Goal: Task Accomplishment & Management: Use online tool/utility

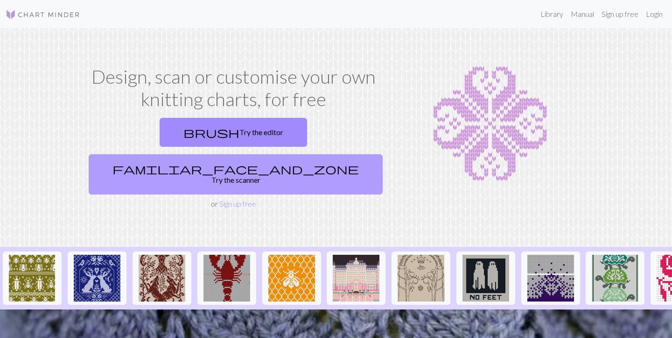
click at [310, 154] on link "familiar_face_and_zone Try the scanner" at bounding box center [236, 174] width 294 height 40
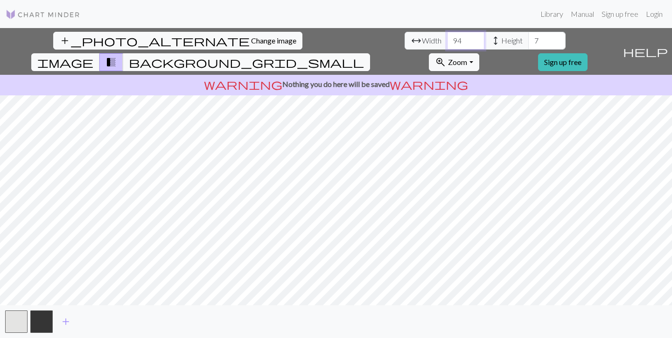
type input "95"
click at [447, 37] on input "95" at bounding box center [465, 41] width 37 height 18
click at [529, 39] on input "29" at bounding box center [547, 41] width 37 height 18
type input "102"
click at [529, 39] on input "102" at bounding box center [547, 41] width 37 height 18
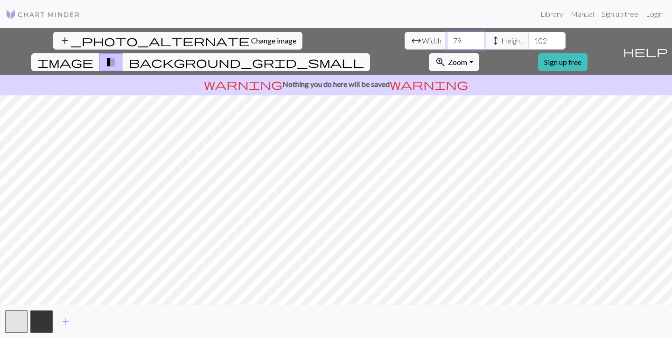
click at [447, 43] on input "79" at bounding box center [465, 41] width 37 height 18
click at [447, 43] on input "75" at bounding box center [465, 41] width 37 height 18
drag, startPoint x: 196, startPoint y: 40, endPoint x: 204, endPoint y: 40, distance: 8.4
click at [447, 40] on input "75" at bounding box center [465, 41] width 37 height 18
type input "50"
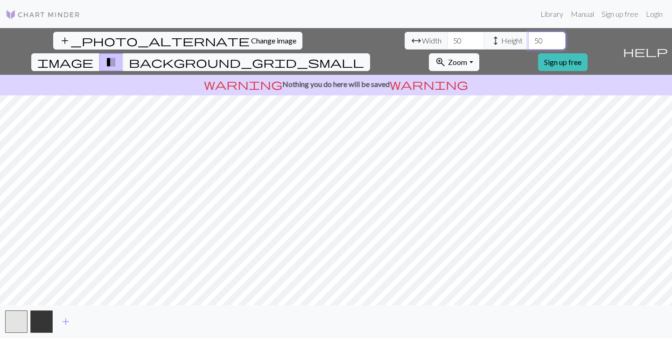
type input "50"
click at [336, 319] on div "add" at bounding box center [336, 321] width 672 height 33
click at [20, 331] on button "button" at bounding box center [16, 321] width 22 height 22
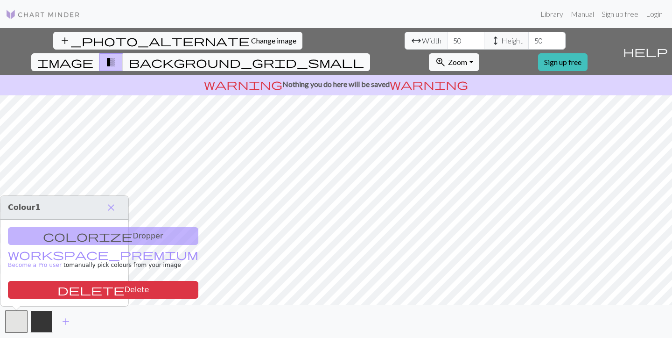
click at [46, 328] on button "button" at bounding box center [41, 321] width 22 height 22
click at [134, 324] on div "add" at bounding box center [336, 321] width 672 height 33
click at [251, 41] on span "Change image" at bounding box center [273, 40] width 45 height 9
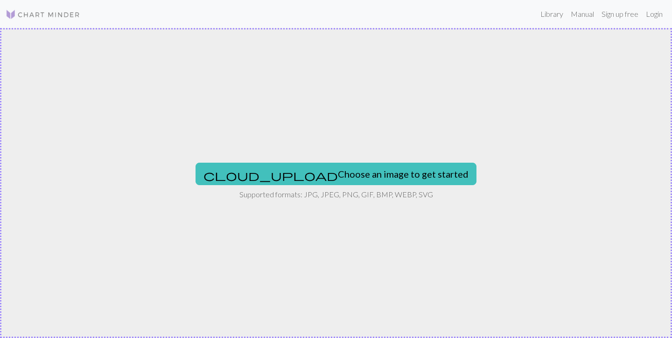
click at [424, 159] on div "cloud_upload Choose an image to get started Supported formats: JPG, JPEG, PNG, …" at bounding box center [336, 183] width 672 height 310
click at [556, 14] on link "Library" at bounding box center [552, 14] width 30 height 19
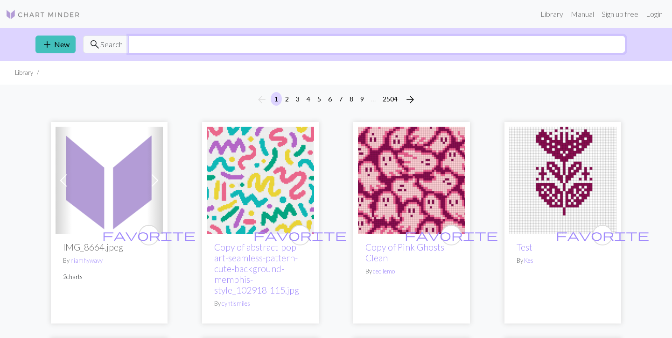
click at [230, 44] on input "text" at bounding box center [376, 44] width 497 height 18
type input "e"
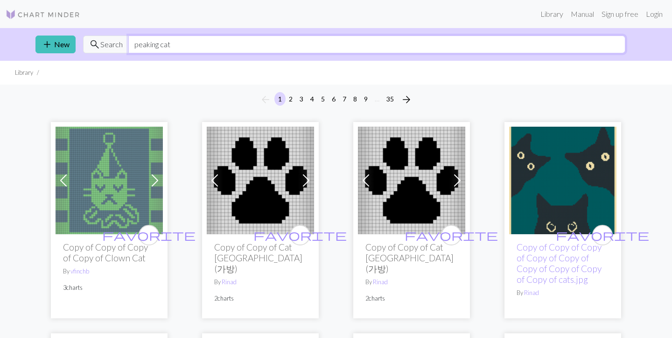
drag, startPoint x: 183, startPoint y: 47, endPoint x: 125, endPoint y: 46, distance: 57.4
click at [125, 46] on div "search Search peaking cat" at bounding box center [354, 44] width 543 height 18
type input "letter e"
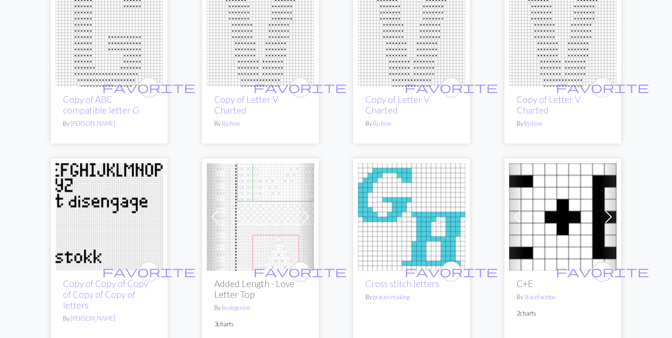
scroll to position [1069, 0]
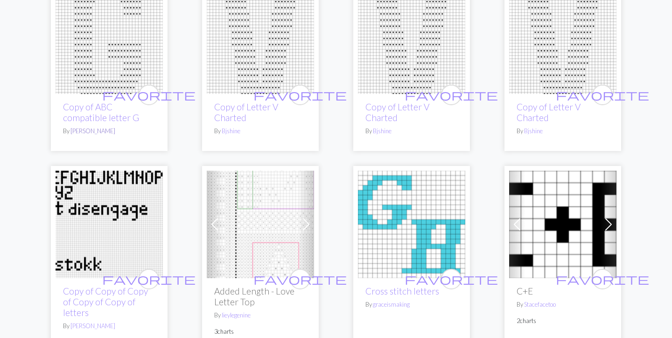
click at [83, 131] on link "Eugénie" at bounding box center [92, 130] width 45 height 7
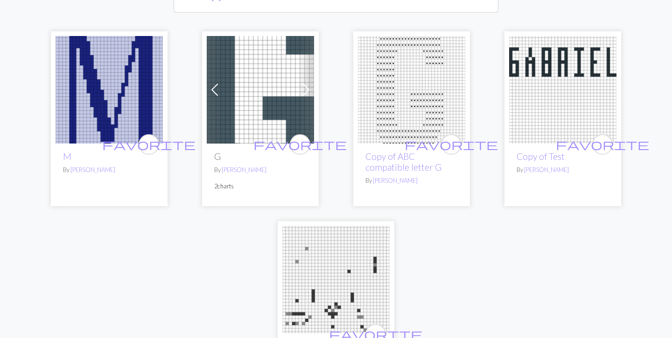
scroll to position [221, 0]
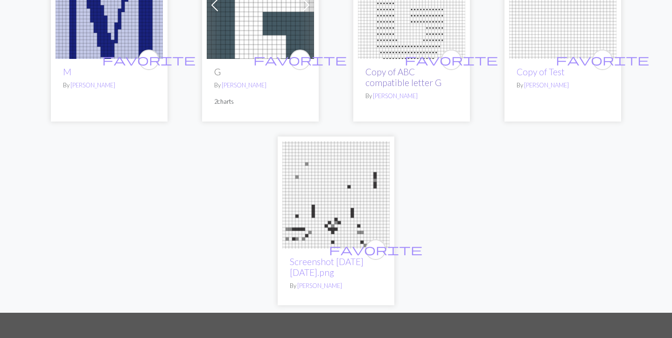
click at [385, 73] on link "Copy of ABC compatible letter G" at bounding box center [404, 76] width 76 height 21
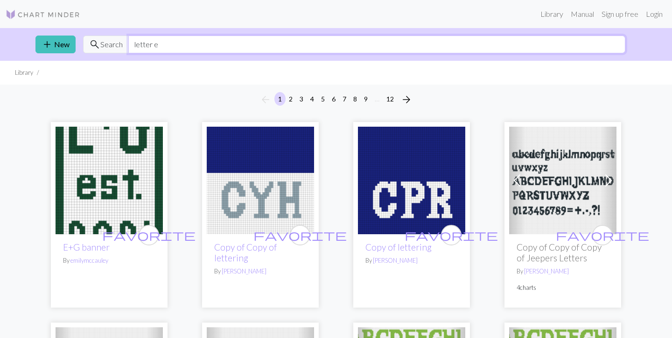
drag, startPoint x: 173, startPoint y: 41, endPoint x: 130, endPoint y: 40, distance: 43.0
click at [130, 40] on input "letter e" at bounding box center [376, 44] width 497 height 18
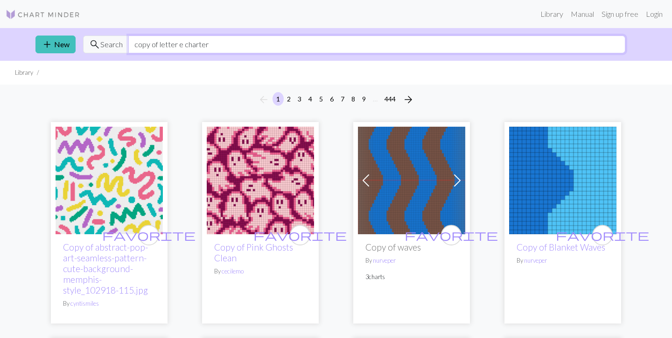
drag, startPoint x: 202, startPoint y: 46, endPoint x: 232, endPoint y: 46, distance: 29.4
click at [232, 46] on input "copy of letter e charter" at bounding box center [376, 44] width 497 height 18
drag, startPoint x: 158, startPoint y: 47, endPoint x: 114, endPoint y: 42, distance: 44.6
click at [114, 42] on div "search Search copy of letter e charted" at bounding box center [354, 44] width 543 height 18
click at [108, 47] on span "Search" at bounding box center [111, 44] width 22 height 11
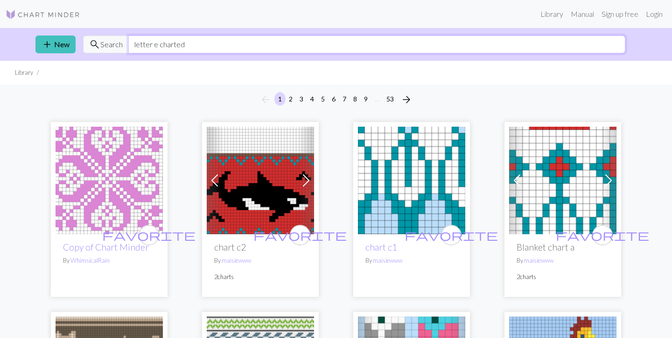
click at [204, 44] on input "letter e charted" at bounding box center [376, 44] width 497 height 18
type input "letter E"
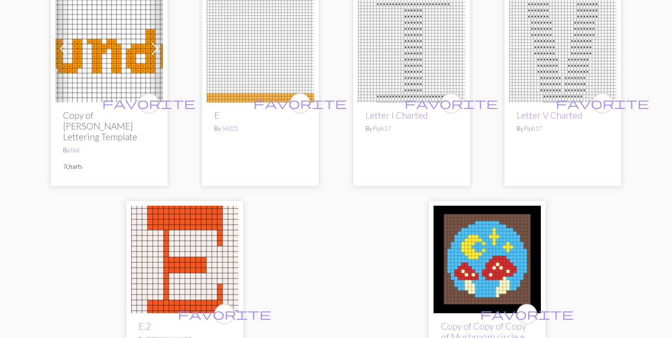
scroll to position [2769, 0]
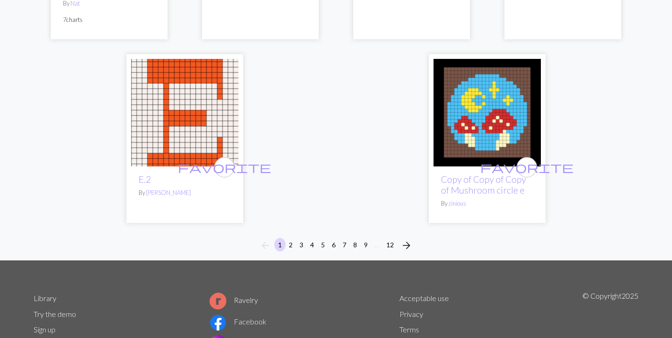
click at [214, 99] on img at bounding box center [184, 112] width 107 height 107
click at [290, 238] on button "2" at bounding box center [290, 245] width 11 height 14
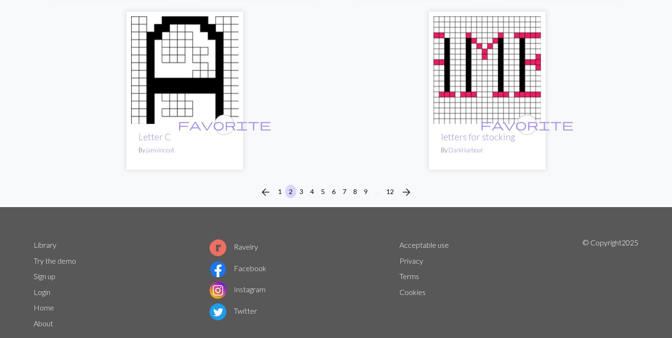
scroll to position [2563, 0]
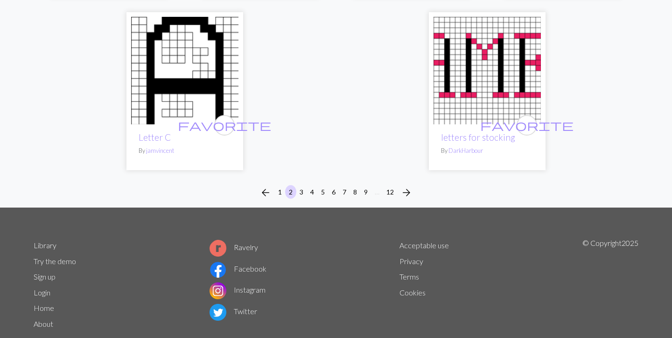
click at [301, 185] on button "3" at bounding box center [301, 192] width 11 height 14
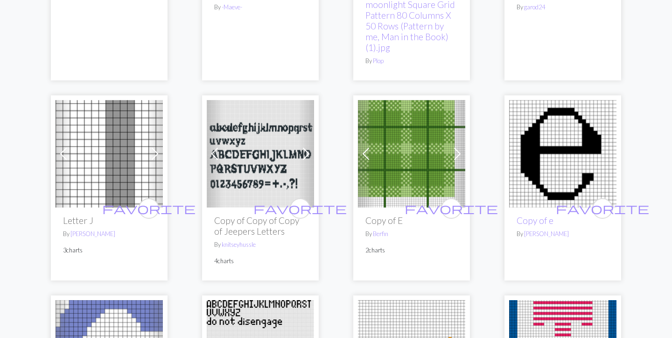
scroll to position [987, 0]
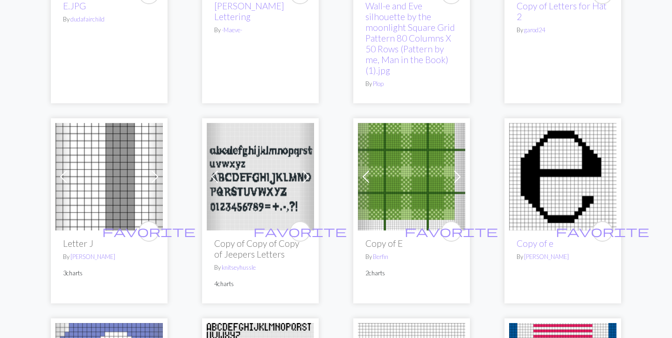
click at [568, 176] on img at bounding box center [562, 176] width 107 height 107
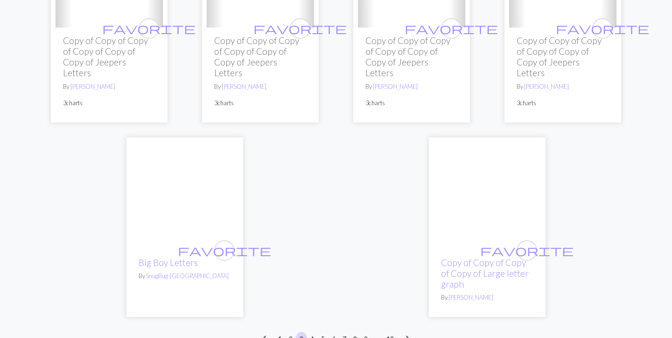
scroll to position [2397, 0]
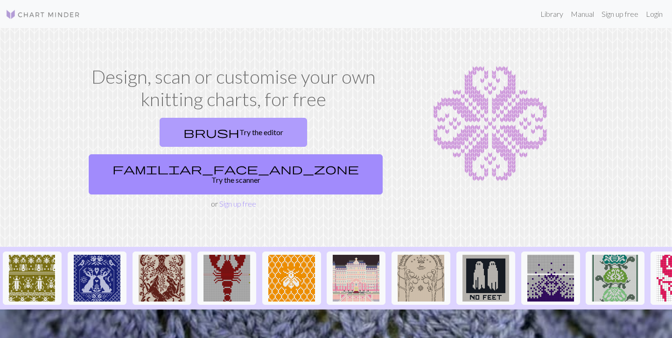
click at [165, 134] on link "brush Try the editor" at bounding box center [234, 132] width 148 height 29
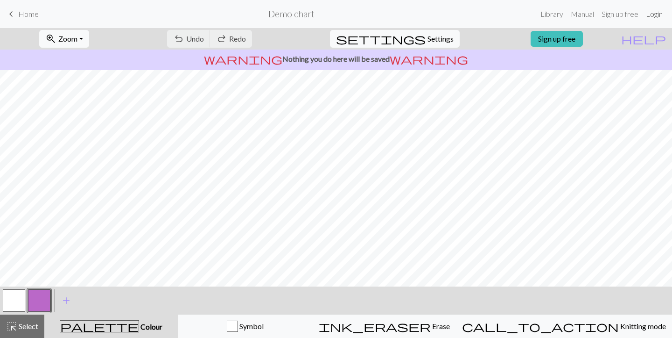
click at [656, 15] on link "Login" at bounding box center [654, 14] width 24 height 19
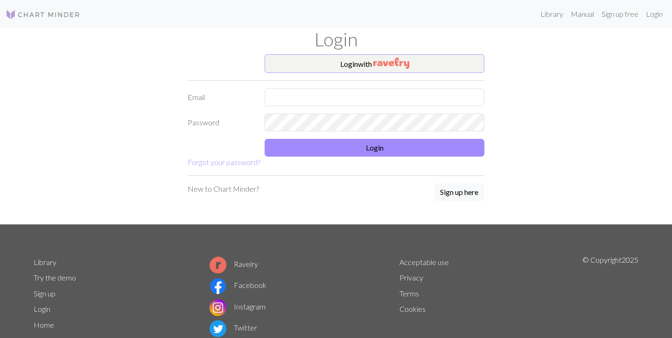
click at [368, 64] on button "Login with" at bounding box center [375, 63] width 220 height 19
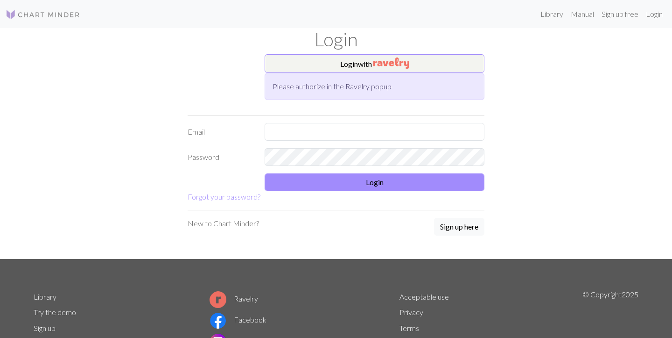
click at [589, 92] on div "Login with Please authorize in the Ravelry popup Email Password Login Forgot yo…" at bounding box center [336, 156] width 616 height 204
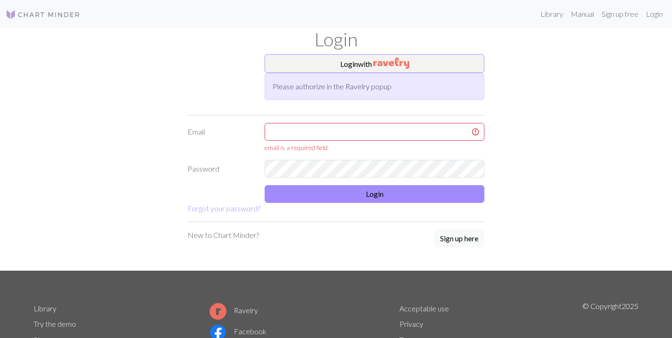
click at [152, 137] on div "Login with Please authorize in the Ravelry popup Email email is a required fiel…" at bounding box center [336, 162] width 616 height 216
click at [397, 85] on div "Please authorize in the Ravelry popup" at bounding box center [375, 86] width 220 height 27
click at [337, 86] on div "Please authorize in the Ravelry popup" at bounding box center [375, 86] width 220 height 27
click at [368, 74] on div "Please authorize in the Ravelry popup" at bounding box center [375, 86] width 220 height 27
click at [368, 67] on button "Login with" at bounding box center [375, 63] width 220 height 19
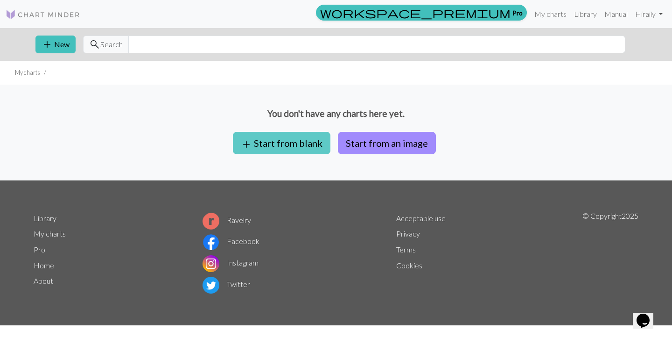
click at [280, 143] on button "add Start from blank" at bounding box center [282, 143] width 98 height 22
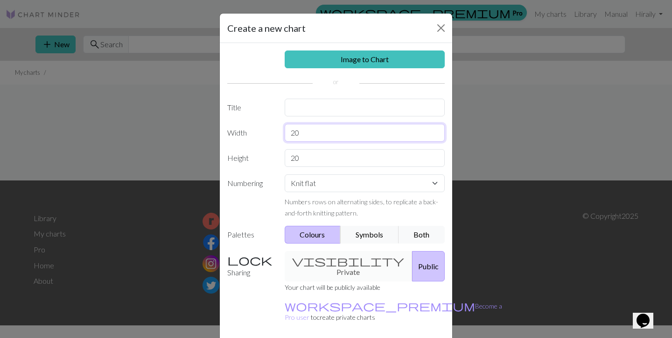
drag, startPoint x: 321, startPoint y: 136, endPoint x: 261, endPoint y: 135, distance: 60.2
click at [261, 135] on div "Width 20" at bounding box center [336, 133] width 229 height 18
type input "60"
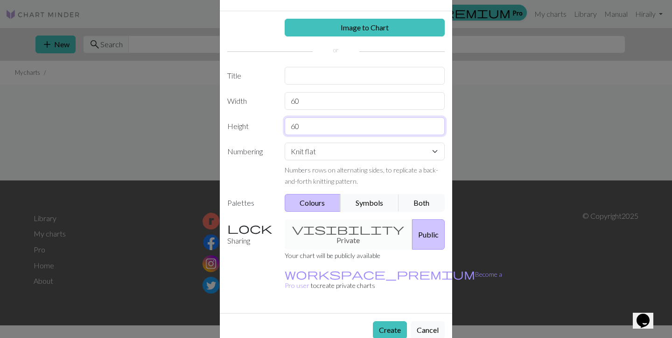
scroll to position [31, 0]
type input "60"
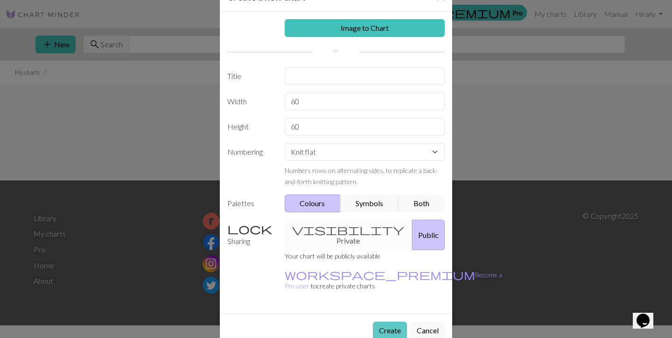
click at [388, 321] on button "Create" at bounding box center [390, 330] width 34 height 18
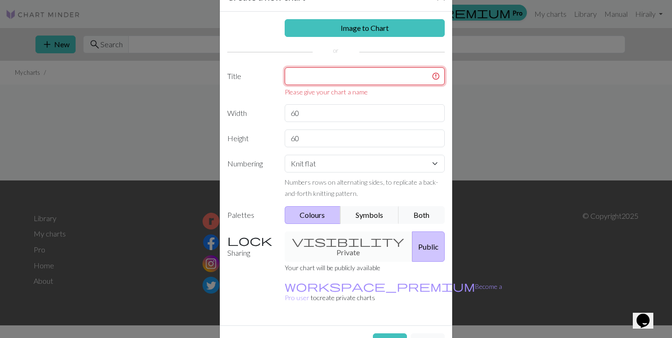
click at [333, 77] on input "text" at bounding box center [365, 76] width 161 height 18
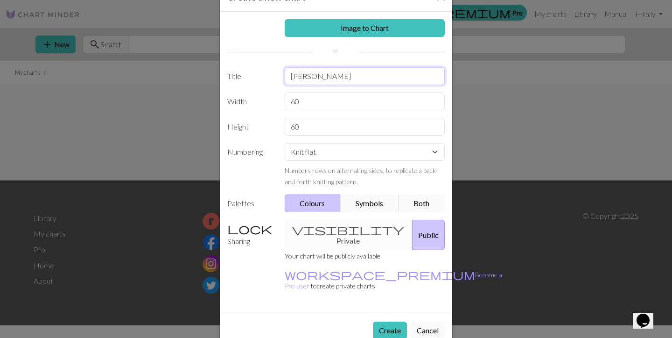
type input "[PERSON_NAME]"
click at [435, 200] on button "Both" at bounding box center [422, 203] width 47 height 18
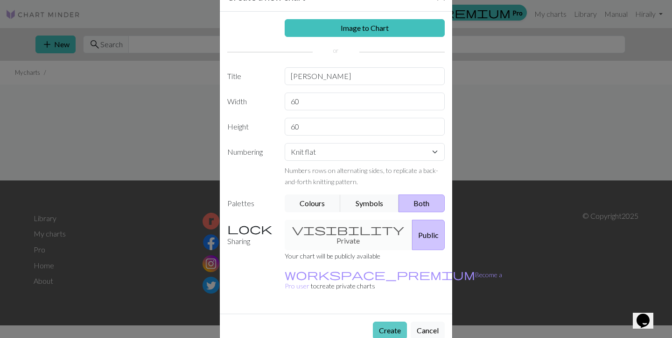
click at [399, 321] on button "Create" at bounding box center [390, 330] width 34 height 18
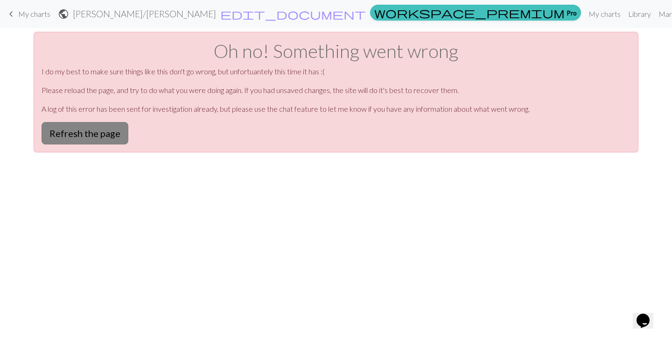
click at [116, 133] on button "Refresh the page" at bounding box center [85, 133] width 87 height 22
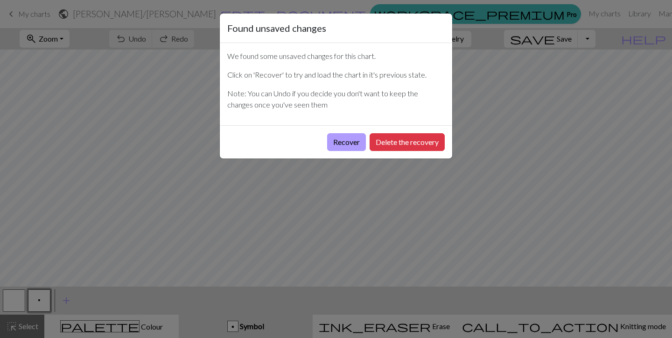
click at [344, 139] on button "Recover" at bounding box center [346, 142] width 39 height 18
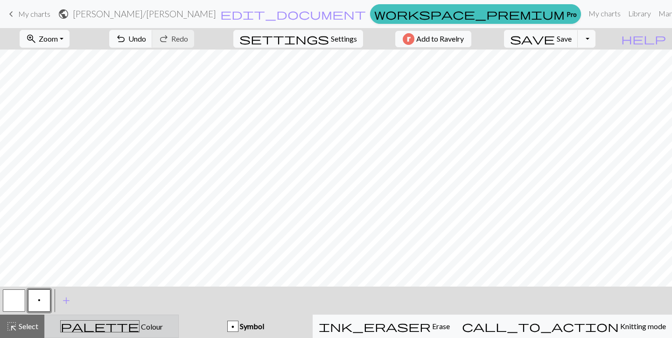
click at [160, 318] on button "palette Colour Colour" at bounding box center [111, 325] width 134 height 23
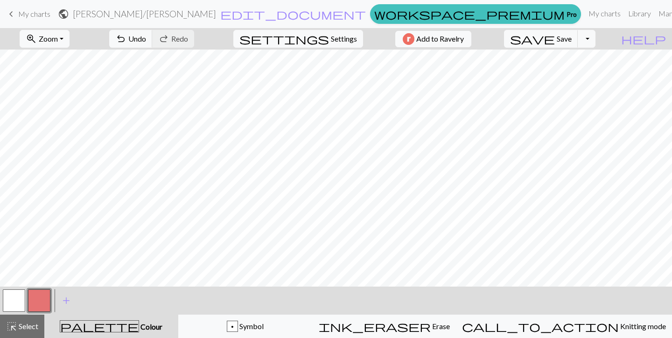
click at [42, 302] on button "button" at bounding box center [39, 300] width 22 height 22
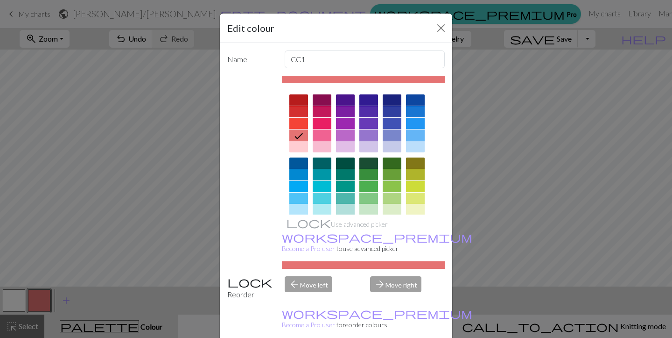
click at [345, 200] on div at bounding box center [345, 197] width 19 height 11
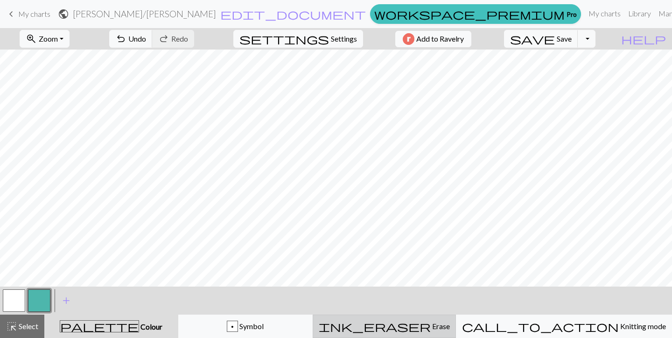
click at [442, 328] on span "Erase" at bounding box center [440, 325] width 19 height 9
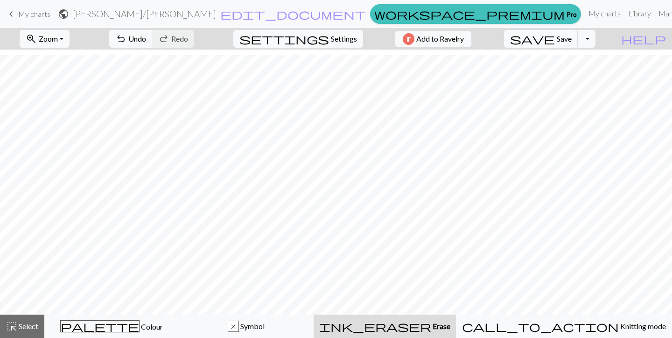
scroll to position [139, 0]
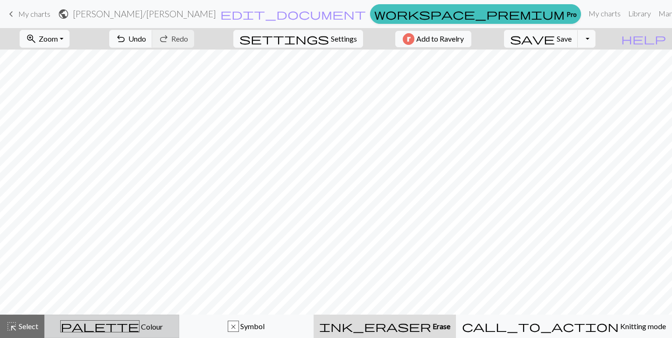
click at [173, 330] on div "palette Colour Colour" at bounding box center [111, 326] width 123 height 12
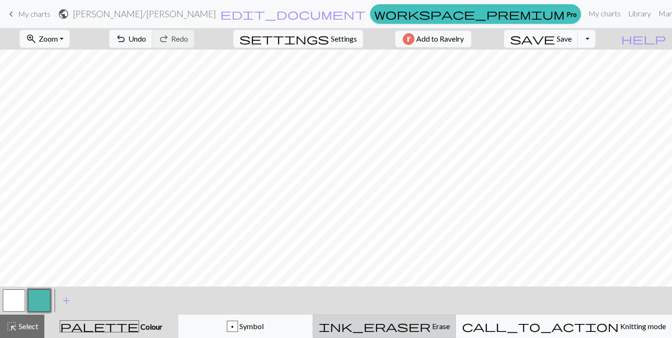
click at [450, 330] on div "ink_eraser Erase Erase" at bounding box center [384, 325] width 131 height 11
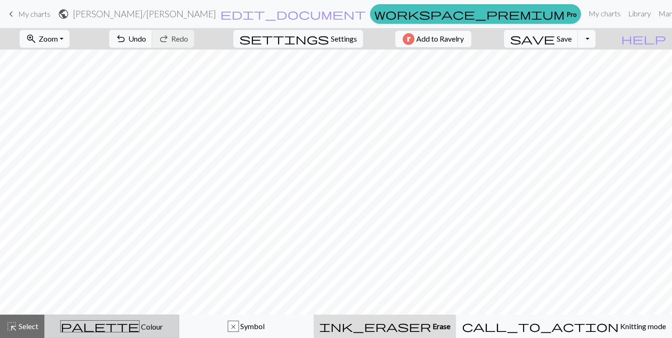
click at [140, 327] on span "Colour" at bounding box center [151, 326] width 23 height 9
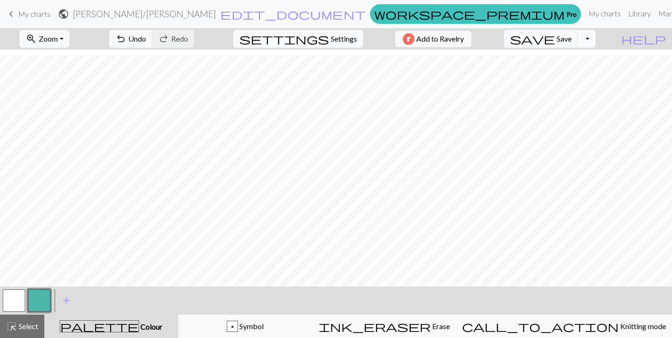
scroll to position [141, 0]
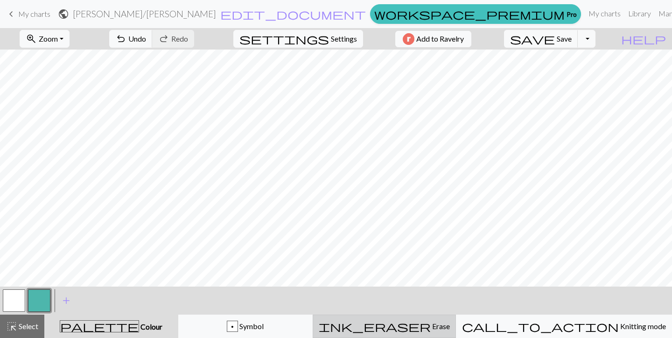
click at [389, 324] on div "ink_eraser Erase Erase" at bounding box center [384, 325] width 131 height 11
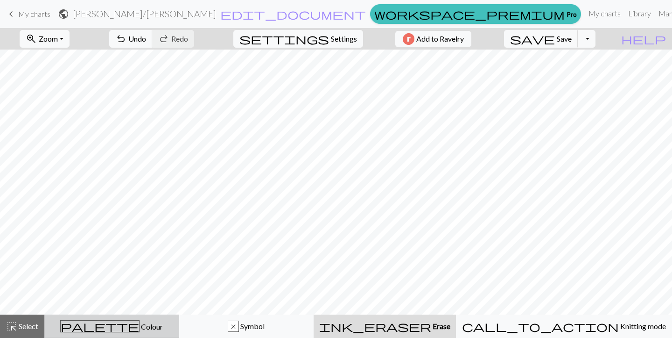
click at [150, 331] on div "palette Colour Colour" at bounding box center [111, 326] width 123 height 12
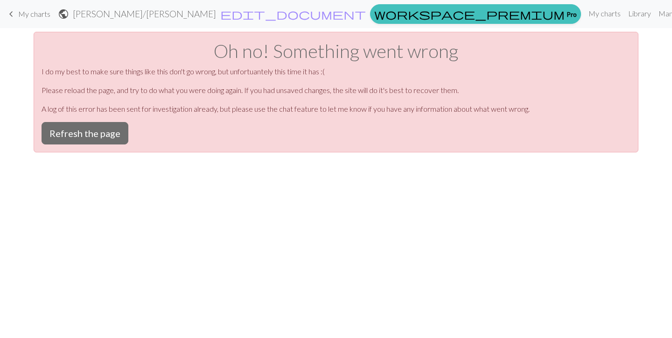
scroll to position [0, 0]
click at [118, 132] on button "Refresh the page" at bounding box center [85, 133] width 87 height 22
click at [77, 132] on button "Refresh the page" at bounding box center [85, 133] width 87 height 22
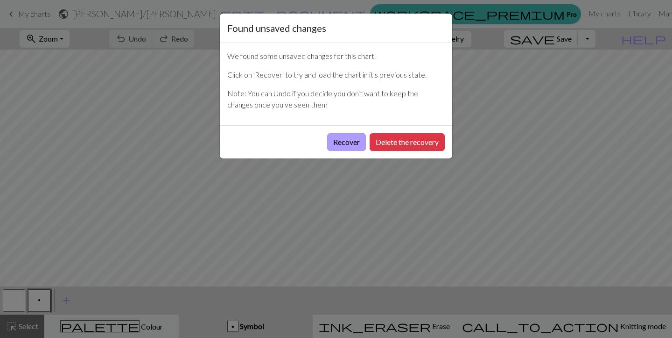
click at [348, 146] on button "Recover" at bounding box center [346, 142] width 39 height 18
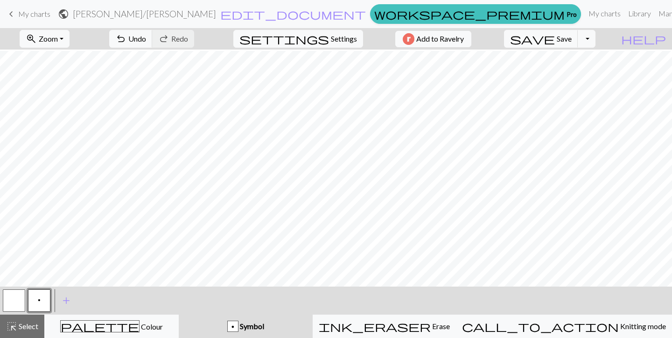
scroll to position [160, 0]
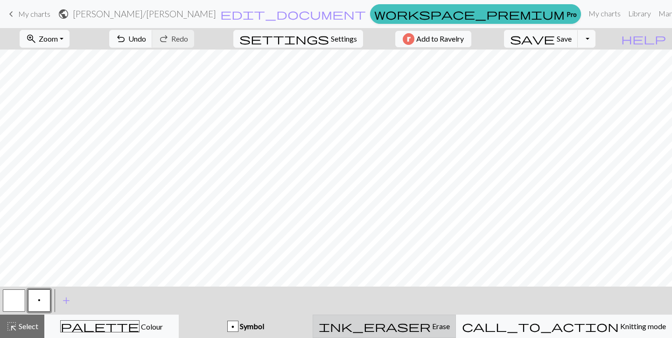
click at [409, 324] on div "ink_eraser Erase Erase" at bounding box center [384, 325] width 131 height 11
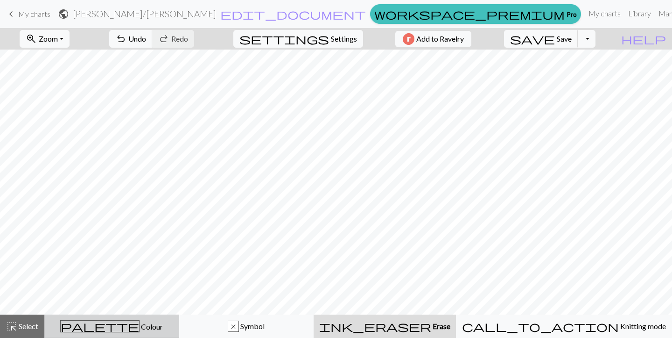
click at [170, 331] on div "palette Colour Colour" at bounding box center [111, 326] width 123 height 12
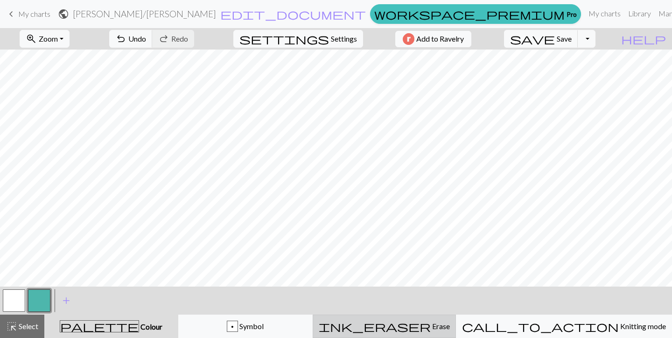
click at [433, 326] on span "Erase" at bounding box center [440, 325] width 19 height 9
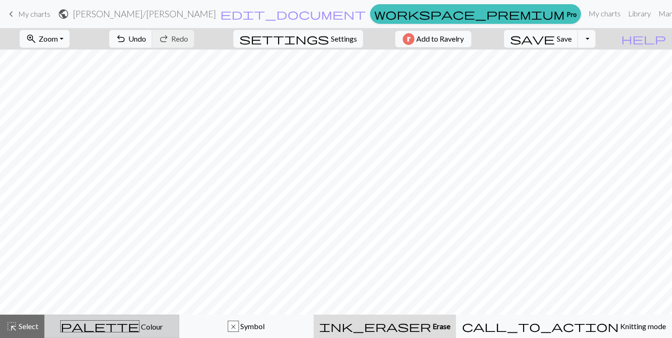
click at [148, 331] on div "palette Colour Colour" at bounding box center [111, 326] width 123 height 12
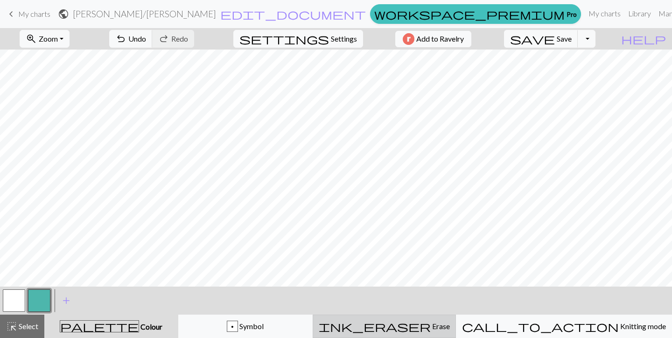
click at [397, 335] on button "ink_eraser Erase Erase" at bounding box center [384, 325] width 143 height 23
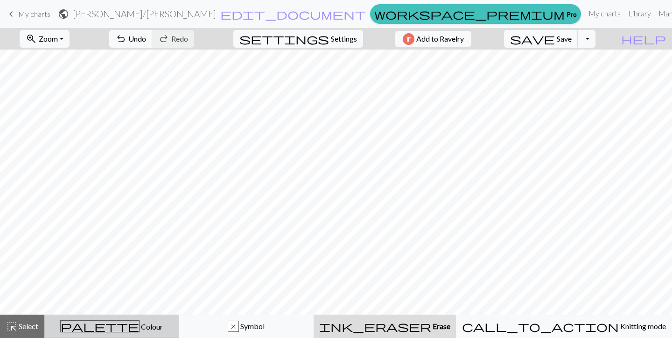
click at [152, 321] on div "palette Colour Colour" at bounding box center [111, 326] width 123 height 12
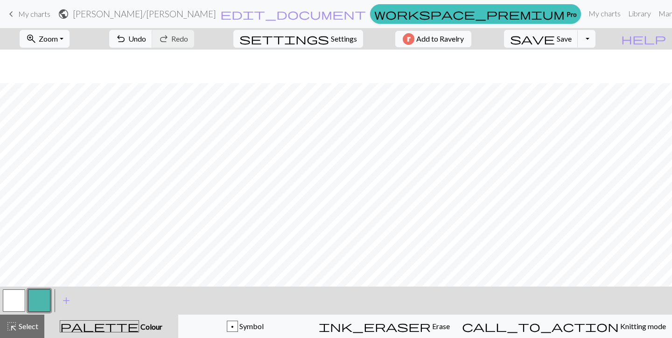
scroll to position [176, 0]
click at [70, 35] on button "zoom_in Zoom Zoom" at bounding box center [45, 39] width 50 height 18
click at [47, 110] on button "50%" at bounding box center [57, 112] width 74 height 15
click at [30, 327] on span "Select" at bounding box center [27, 325] width 21 height 9
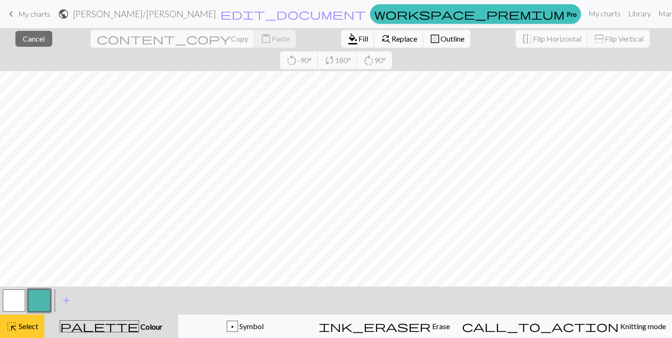
click at [23, 333] on button "highlight_alt Select Select" at bounding box center [22, 325] width 44 height 23
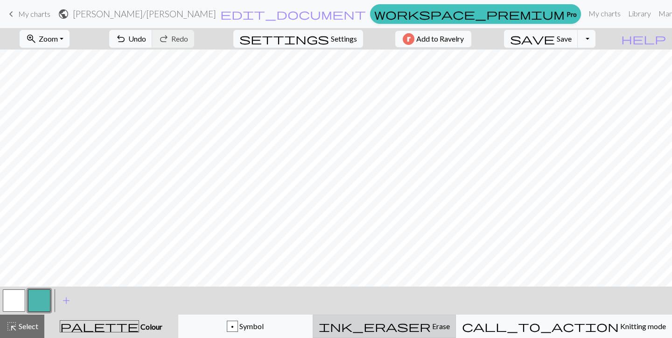
click at [421, 325] on span "ink_eraser" at bounding box center [375, 325] width 112 height 13
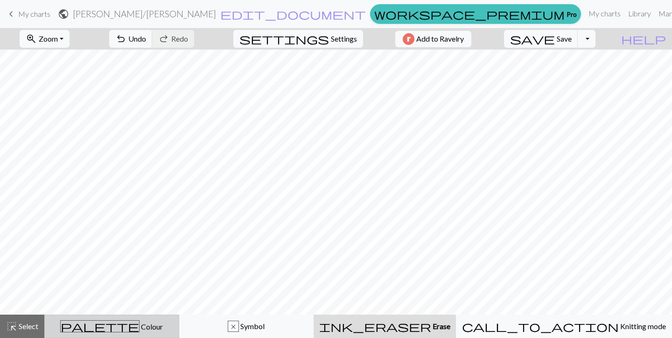
click at [173, 323] on div "palette Colour Colour" at bounding box center [111, 326] width 123 height 12
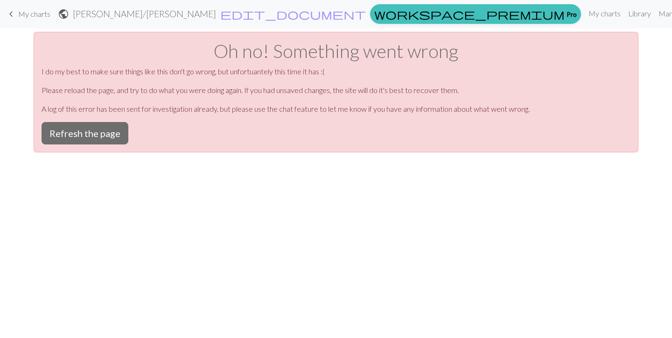
scroll to position [0, 0]
click at [81, 129] on button "Refresh the page" at bounding box center [85, 133] width 87 height 22
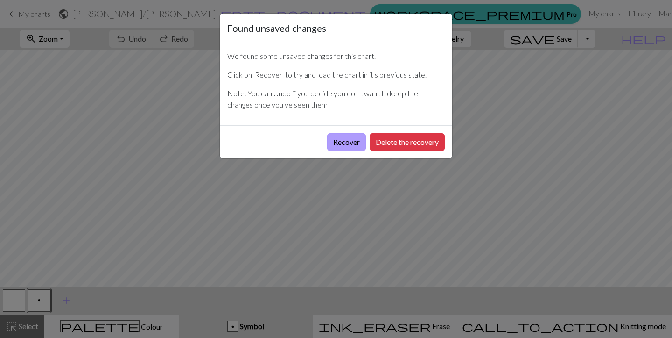
click at [345, 141] on button "Recover" at bounding box center [346, 142] width 39 height 18
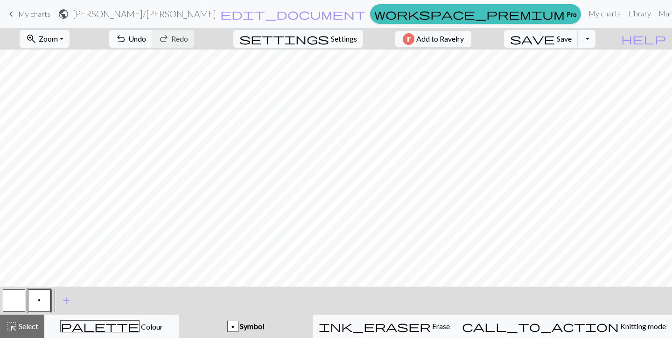
scroll to position [159, 0]
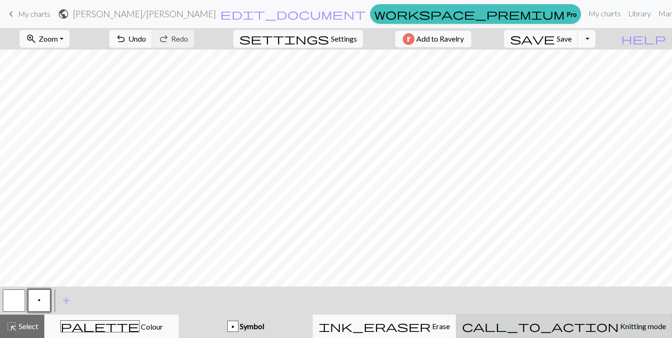
click at [619, 325] on span "Knitting mode" at bounding box center [642, 325] width 47 height 9
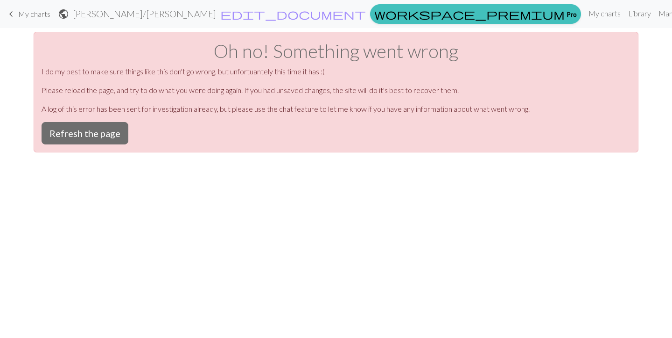
scroll to position [0, 0]
click at [85, 134] on button "Refresh the page" at bounding box center [85, 133] width 87 height 22
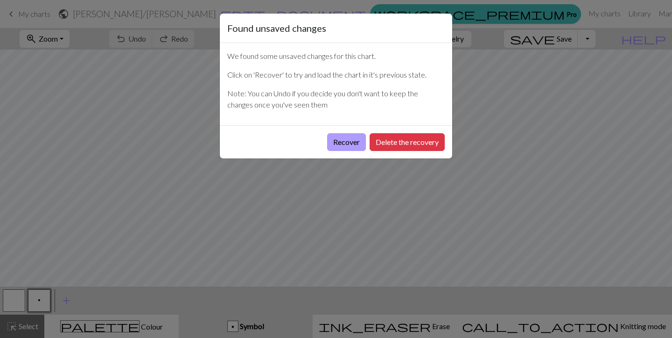
click at [333, 143] on button "Recover" at bounding box center [346, 142] width 39 height 18
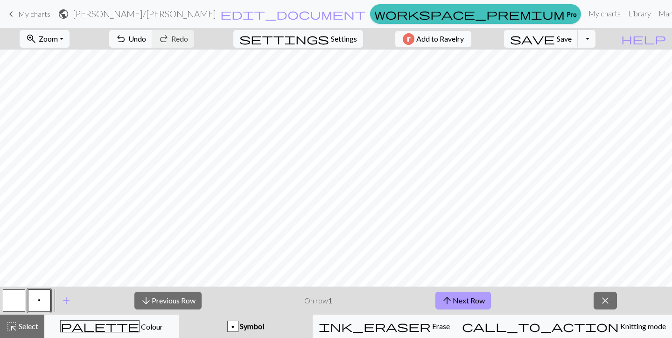
click at [462, 304] on button "arrow_upward Next Row" at bounding box center [464, 300] width 56 height 18
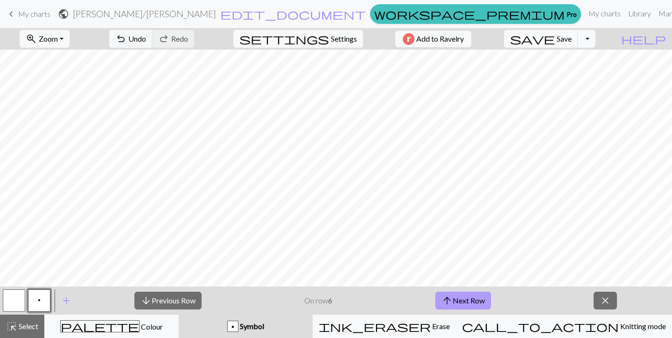
click at [462, 304] on button "arrow_upward Next Row" at bounding box center [464, 300] width 56 height 18
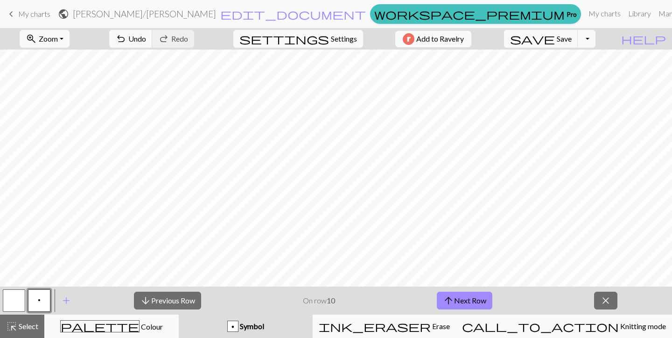
click at [349, 42] on span "Settings" at bounding box center [344, 38] width 26 height 11
select select "aran"
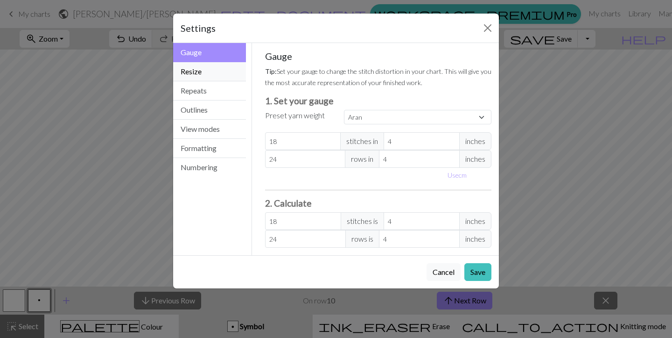
click at [210, 70] on button "Resize" at bounding box center [209, 71] width 73 height 19
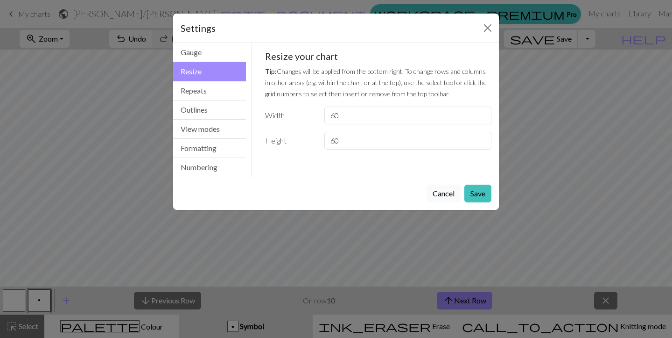
click at [452, 197] on button "Cancel" at bounding box center [444, 193] width 34 height 18
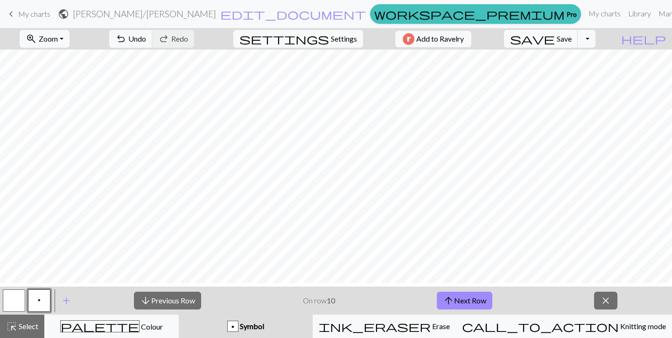
scroll to position [152, 1]
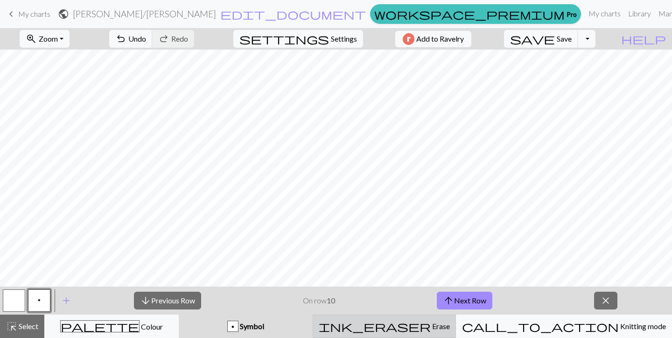
click at [397, 324] on div "ink_eraser Erase Erase" at bounding box center [384, 325] width 131 height 11
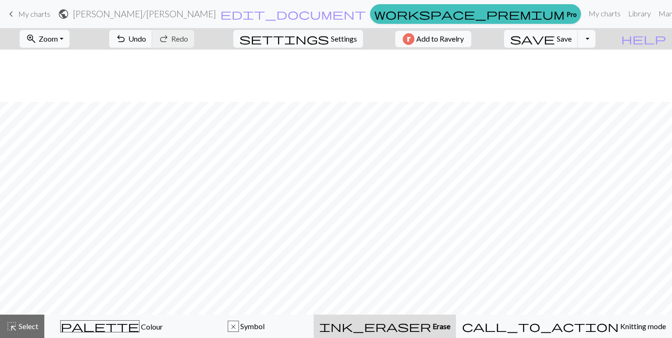
scroll to position [123, 1]
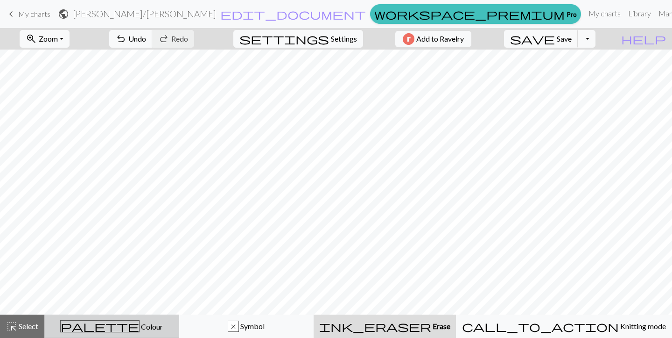
click at [140, 327] on span "Colour" at bounding box center [151, 326] width 23 height 9
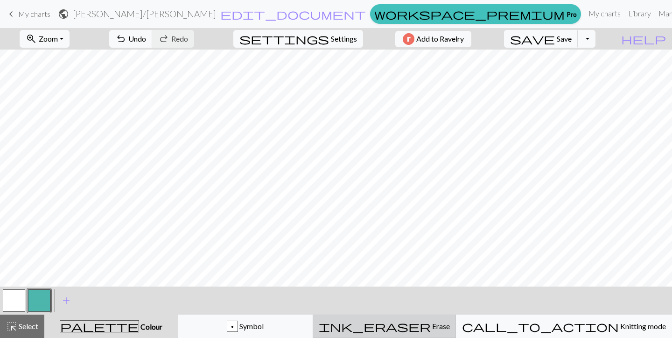
click at [450, 323] on div "ink_eraser Erase Erase" at bounding box center [384, 325] width 131 height 11
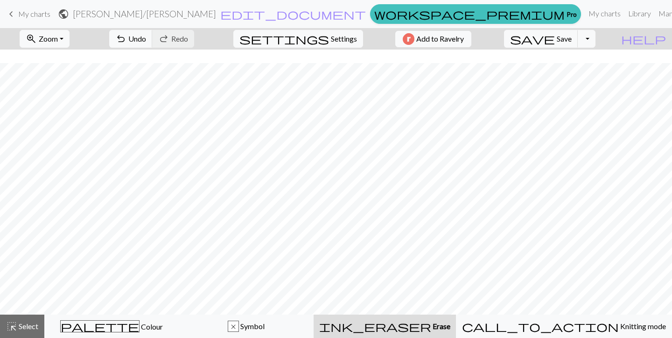
scroll to position [186, 1]
click at [22, 323] on span "Select" at bounding box center [27, 325] width 21 height 9
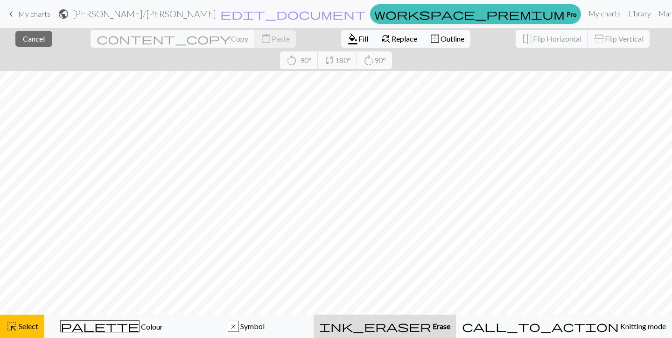
click at [451, 325] on span "Erase" at bounding box center [440, 325] width 19 height 9
click at [359, 42] on span "Fill" at bounding box center [364, 38] width 10 height 9
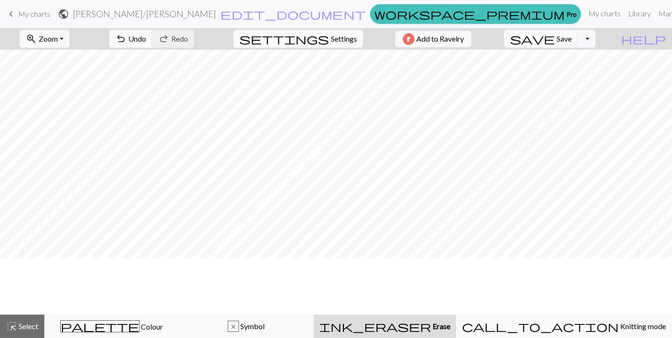
scroll to position [89, 1]
click at [331, 35] on span "Settings" at bounding box center [344, 38] width 26 height 11
select select "aran"
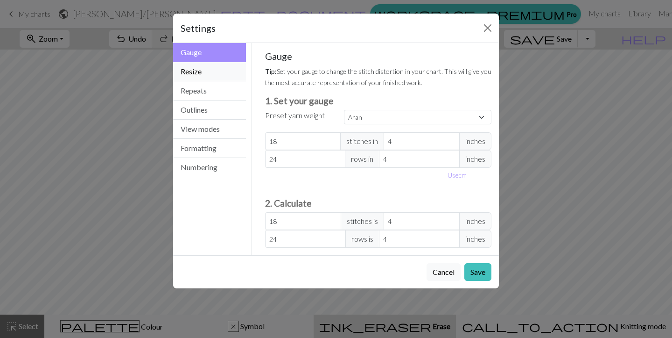
click at [195, 71] on button "Resize" at bounding box center [209, 71] width 73 height 19
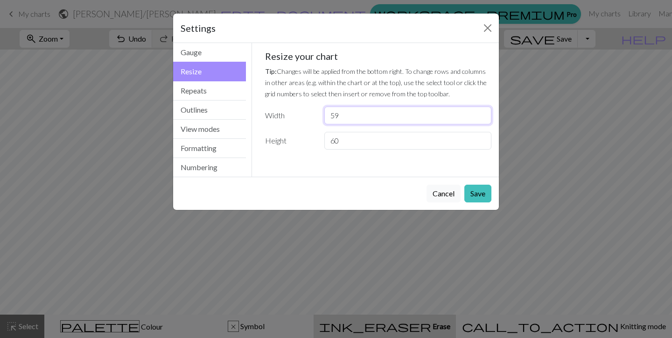
click at [481, 118] on input "59" at bounding box center [407, 115] width 167 height 18
click at [481, 118] on input "58" at bounding box center [407, 115] width 167 height 18
click at [481, 118] on input "57" at bounding box center [407, 115] width 167 height 18
click at [481, 118] on input "56" at bounding box center [407, 115] width 167 height 18
click at [481, 118] on input "55" at bounding box center [407, 115] width 167 height 18
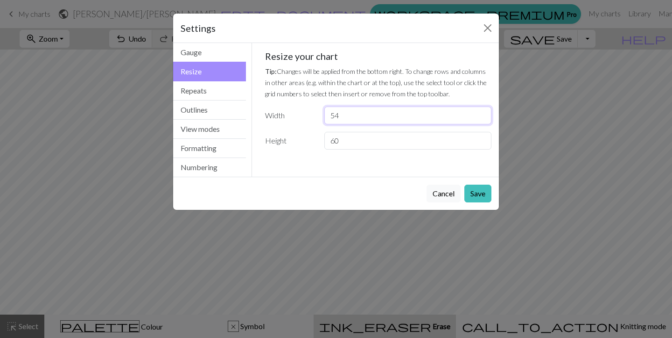
click at [481, 118] on input "54" at bounding box center [407, 115] width 167 height 18
click at [481, 118] on input "53" at bounding box center [407, 115] width 167 height 18
click at [481, 118] on input "52" at bounding box center [407, 115] width 167 height 18
click at [481, 118] on input "51" at bounding box center [407, 115] width 167 height 18
type input "50"
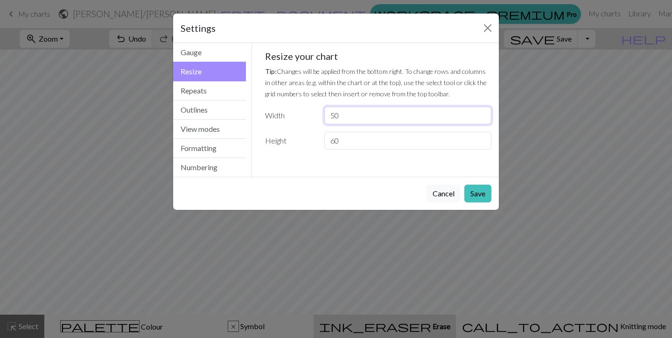
click at [481, 118] on input "50" at bounding box center [407, 115] width 167 height 18
click at [485, 147] on input "60" at bounding box center [407, 141] width 167 height 18
click at [485, 146] on input "60" at bounding box center [407, 141] width 167 height 18
click at [484, 142] on input "59" at bounding box center [407, 141] width 167 height 18
click at [484, 142] on input "49" at bounding box center [407, 141] width 167 height 18
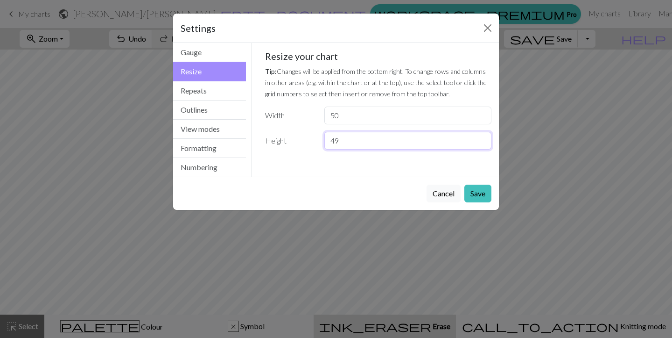
type input "50"
click at [483, 139] on input "50" at bounding box center [407, 141] width 167 height 18
click at [479, 191] on button "Save" at bounding box center [478, 193] width 27 height 18
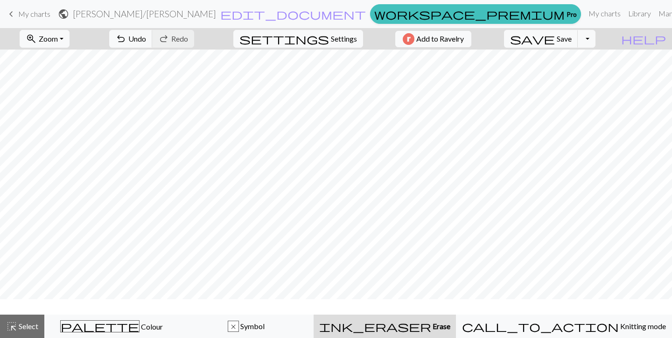
scroll to position [23, 0]
click at [355, 35] on button "settings Settings" at bounding box center [298, 39] width 130 height 18
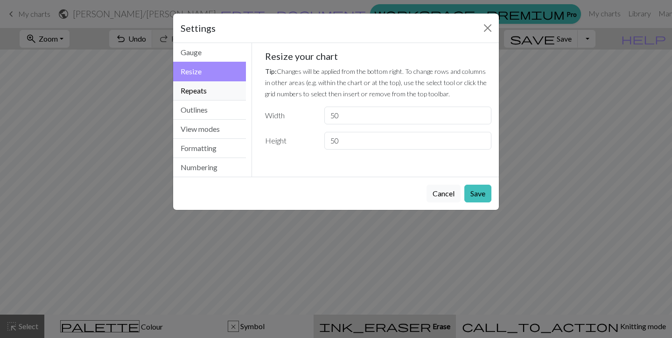
click at [188, 91] on button "Repeats" at bounding box center [209, 90] width 73 height 19
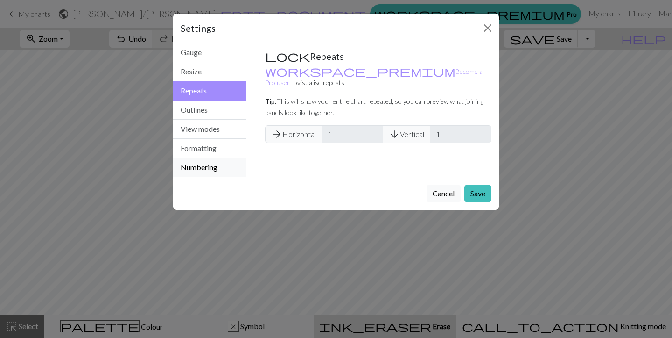
click at [200, 168] on button "Numbering" at bounding box center [209, 167] width 73 height 19
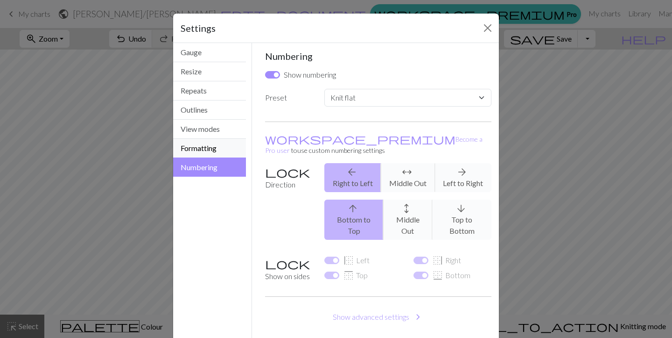
click at [193, 141] on button "Formatting" at bounding box center [209, 148] width 73 height 19
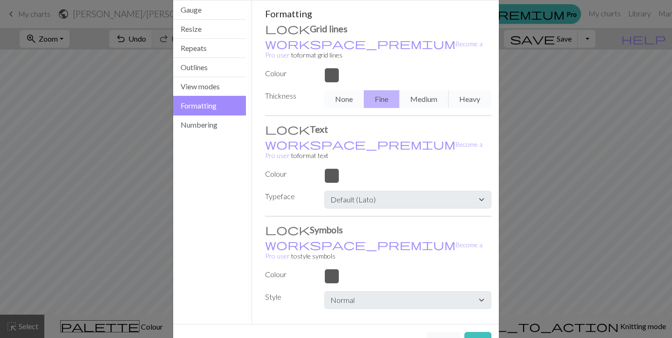
scroll to position [8, 0]
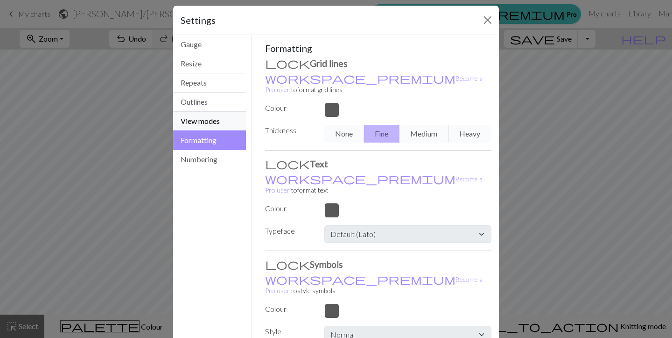
click at [201, 112] on button "View modes" at bounding box center [209, 121] width 73 height 19
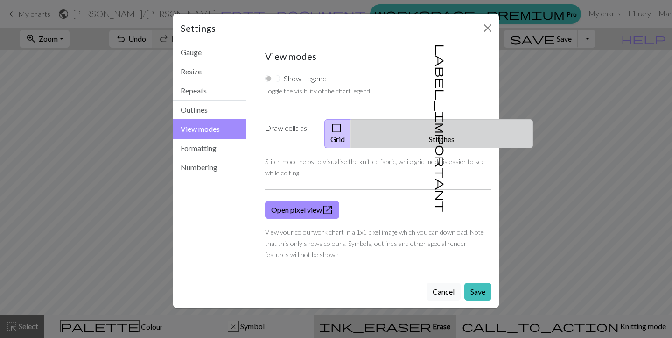
click at [449, 126] on button "label_important Stitches" at bounding box center [442, 133] width 182 height 29
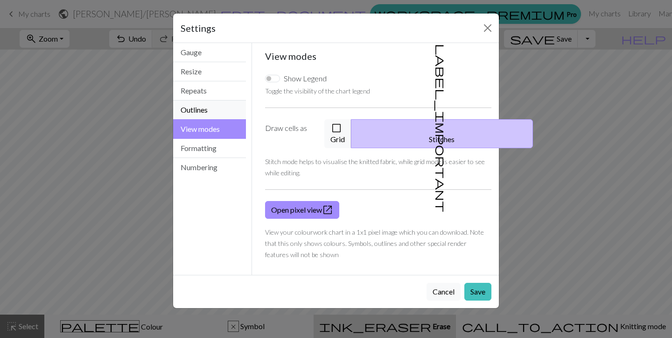
click at [196, 108] on button "Outlines" at bounding box center [209, 109] width 73 height 19
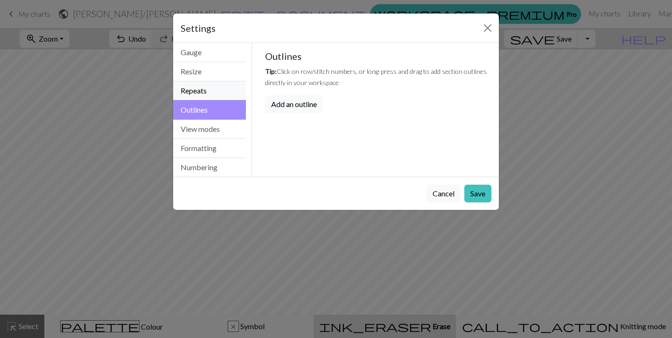
click at [204, 95] on button "Repeats" at bounding box center [209, 90] width 73 height 19
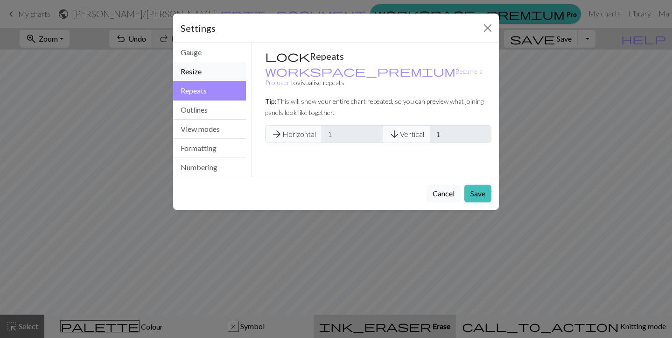
click at [204, 77] on button "Resize" at bounding box center [209, 71] width 73 height 19
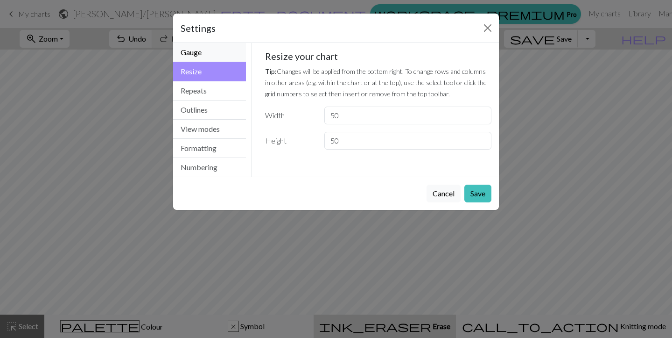
click at [203, 55] on button "Gauge" at bounding box center [209, 52] width 73 height 19
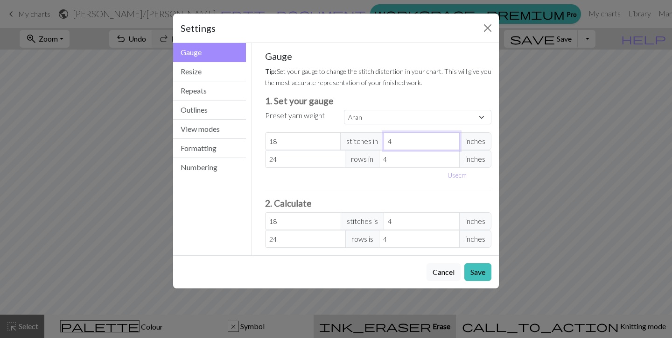
type input "5"
select select "custom"
type input "14.4"
click at [451, 139] on input "5" at bounding box center [422, 141] width 76 height 18
type input "6"
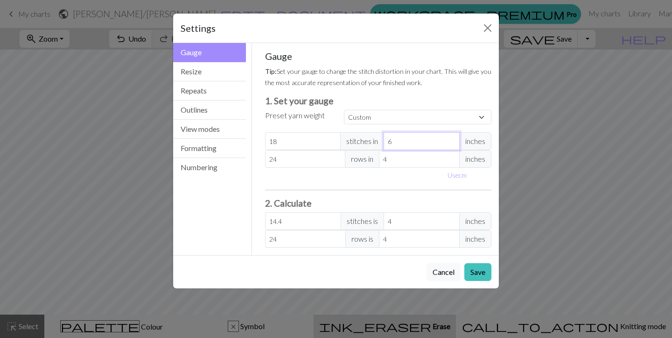
type input "12"
click at [451, 139] on input "6" at bounding box center [422, 141] width 76 height 18
type input "7"
type input "10.29"
click at [451, 139] on input "7" at bounding box center [422, 141] width 76 height 18
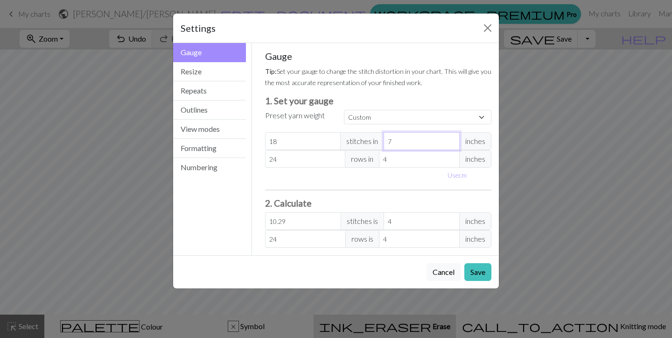
type input "8"
type input "9"
click at [451, 139] on input "8" at bounding box center [422, 141] width 76 height 18
type input "9"
type input "8"
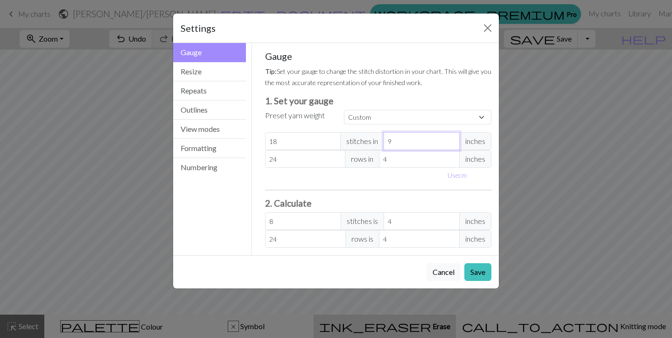
click at [451, 139] on input "9" at bounding box center [422, 141] width 76 height 18
type input "10"
type input "7.2"
click at [451, 139] on input "10" at bounding box center [422, 141] width 76 height 18
type input "11"
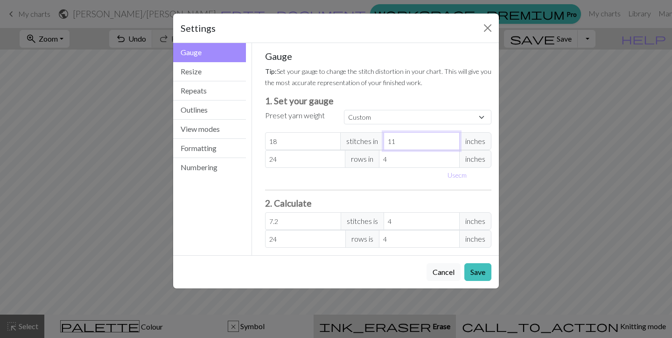
type input "6.55"
click at [451, 139] on input "11" at bounding box center [422, 141] width 76 height 18
type input "12"
type input "6"
click at [451, 139] on input "12" at bounding box center [422, 141] width 76 height 18
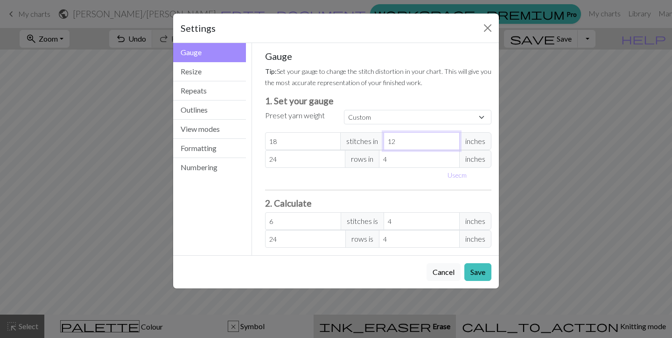
type input "13"
type input "5.54"
click at [451, 139] on input "13" at bounding box center [422, 141] width 76 height 18
type input "14"
type input "5.14"
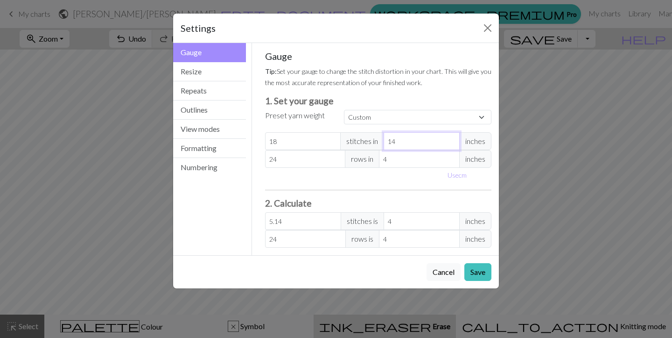
click at [451, 139] on input "14" at bounding box center [422, 141] width 76 height 18
type input "15"
type input "4.8"
click at [451, 139] on input "15" at bounding box center [422, 141] width 76 height 18
type input "5"
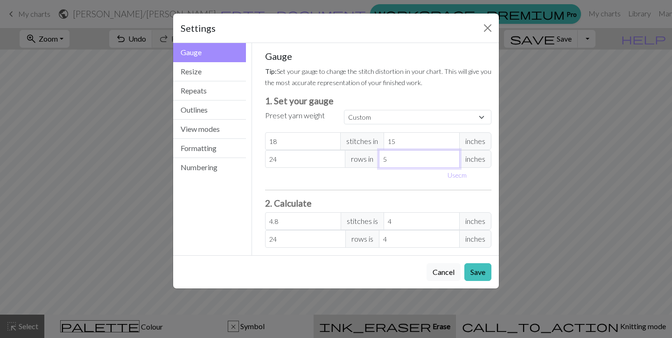
type input "19.2"
click at [454, 155] on input "5" at bounding box center [419, 159] width 81 height 18
click at [453, 153] on input "5" at bounding box center [419, 159] width 81 height 18
type input "4"
type input "24"
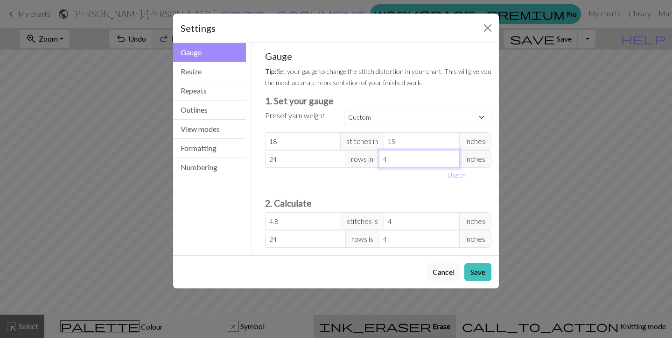
click at [451, 159] on input "4" at bounding box center [419, 159] width 81 height 18
type input "5"
type input "19.2"
type input "6"
type input "16"
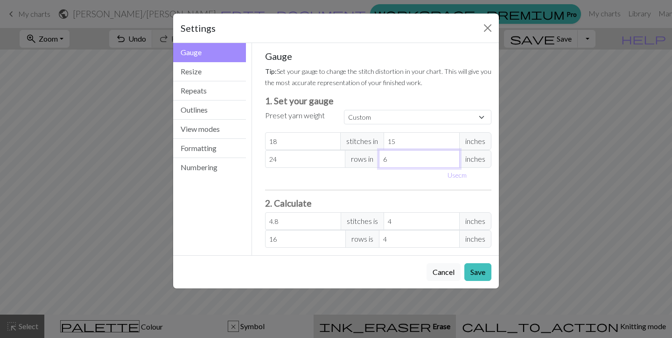
type input "7"
type input "13.71"
type input "8"
type input "12"
type input "9"
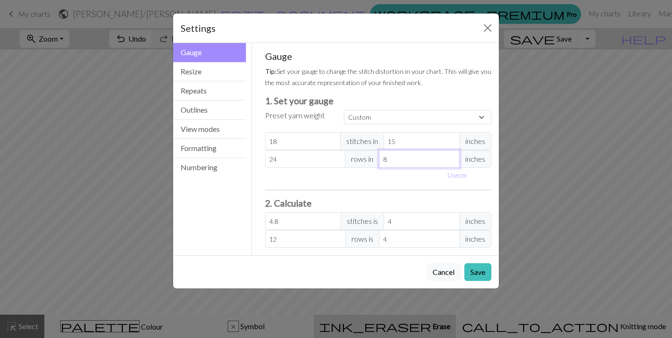
type input "10.67"
type input "10"
type input "9.6"
type input "11"
type input "8.73"
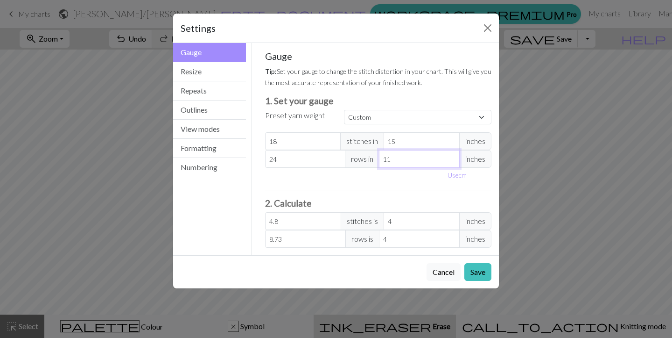
type input "12"
type input "8"
type input "13"
type input "7.38"
type input "14"
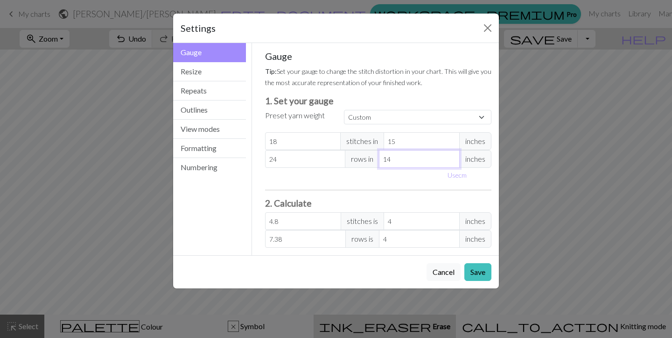
type input "6.86"
type input "15"
type input "6.4"
click at [450, 157] on input "15" at bounding box center [419, 159] width 81 height 18
click at [476, 276] on button "Save" at bounding box center [478, 272] width 27 height 18
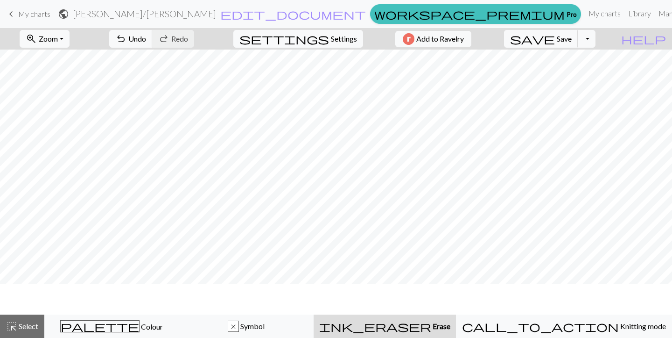
scroll to position [84, 0]
click at [58, 40] on span "Zoom" at bounding box center [48, 38] width 19 height 9
click at [61, 110] on button "50%" at bounding box center [57, 112] width 74 height 15
click at [25, 326] on span "Select" at bounding box center [27, 325] width 21 height 9
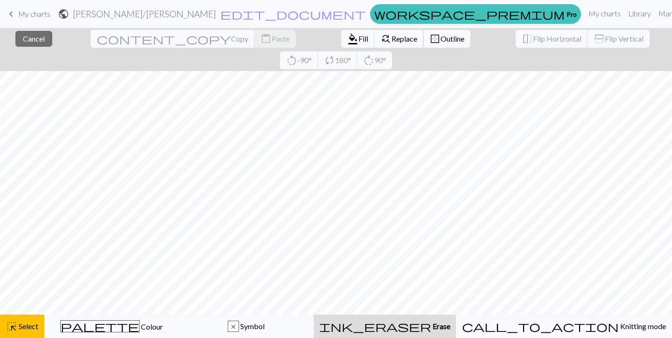
click at [392, 40] on span "Replace" at bounding box center [405, 38] width 26 height 9
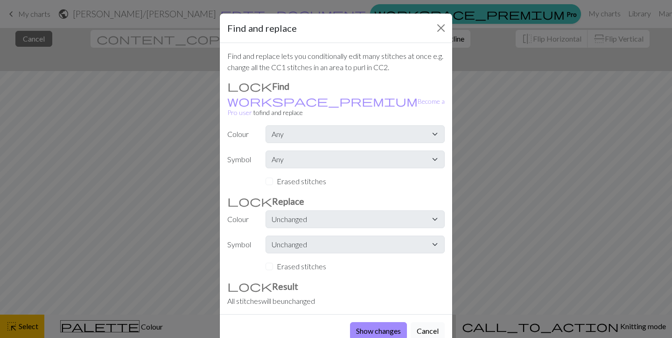
click at [426, 322] on button "Cancel" at bounding box center [428, 331] width 34 height 18
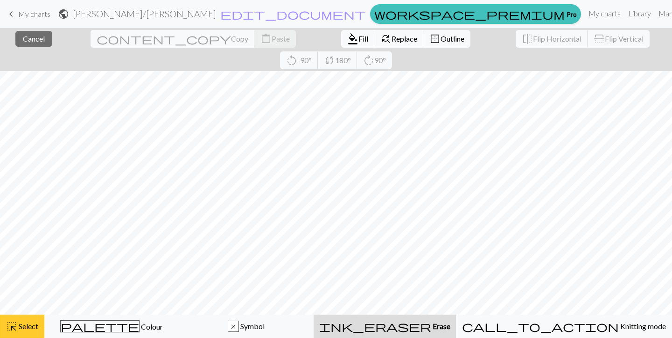
click at [18, 325] on span "Select" at bounding box center [27, 325] width 21 height 9
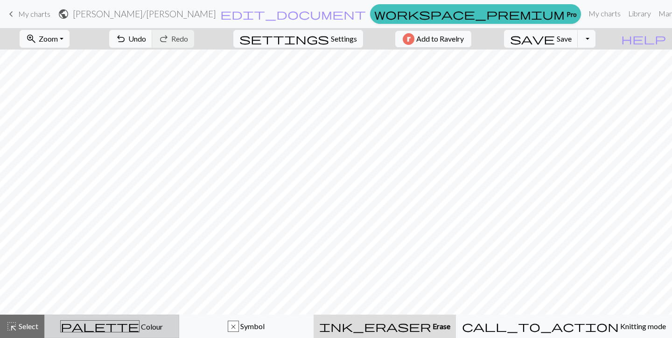
click at [150, 319] on button "palette Colour Colour" at bounding box center [111, 325] width 135 height 23
